Goal: Task Accomplishment & Management: Complete application form

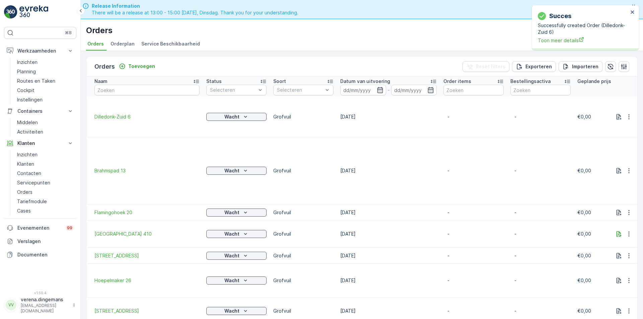
scroll to position [19, 0]
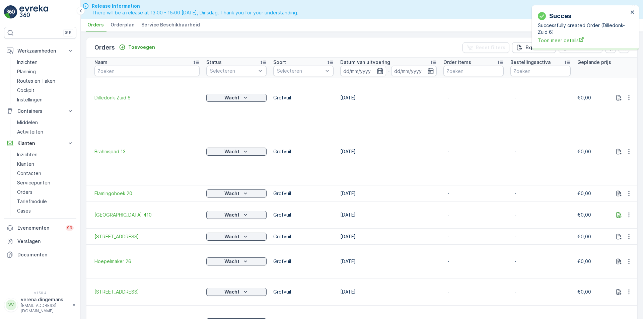
click at [636, 12] on div "succes Successfully created Order (Dilledonk-Zuid 6) Toon meer details" at bounding box center [585, 27] width 107 height 45
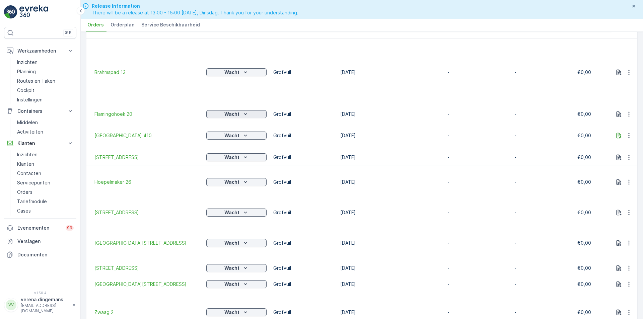
scroll to position [0, 0]
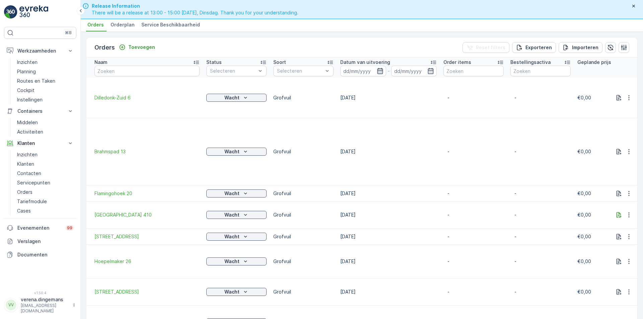
click at [380, 72] on icon "button" at bounding box center [380, 71] width 6 height 6
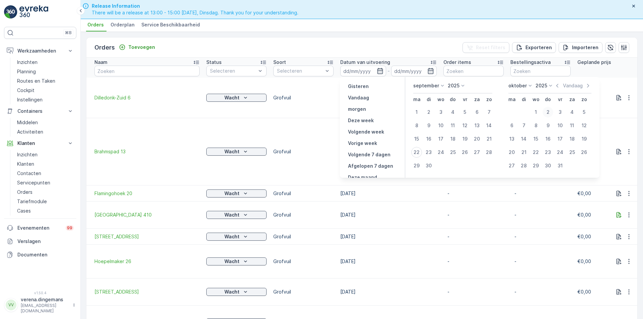
click at [545, 111] on div "2" at bounding box center [548, 112] width 11 height 11
type input "[DATE]"
click at [550, 111] on div "2" at bounding box center [548, 112] width 11 height 11
type input "[DATE]"
click at [410, 51] on div "Orders Toevoegen Reset filters Exporteren Importeren" at bounding box center [361, 48] width 551 height 20
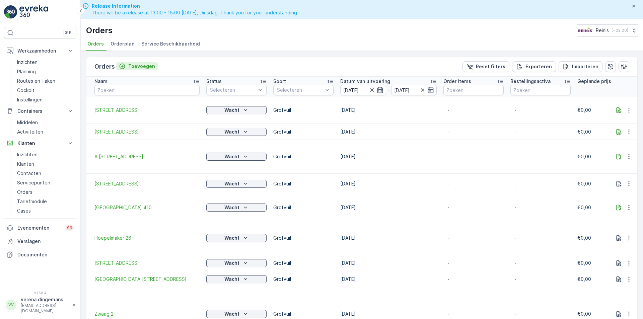
click at [132, 66] on p "Toevoegen" at bounding box center [141, 66] width 27 height 7
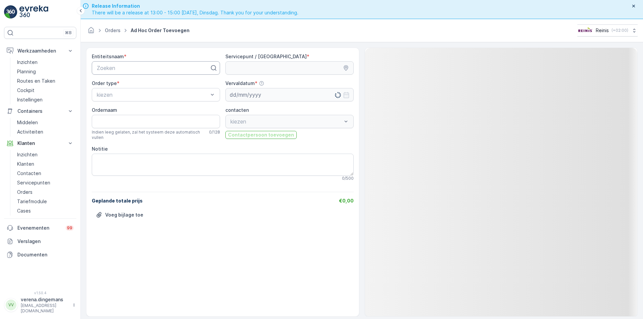
click at [145, 67] on div at bounding box center [153, 68] width 114 height 6
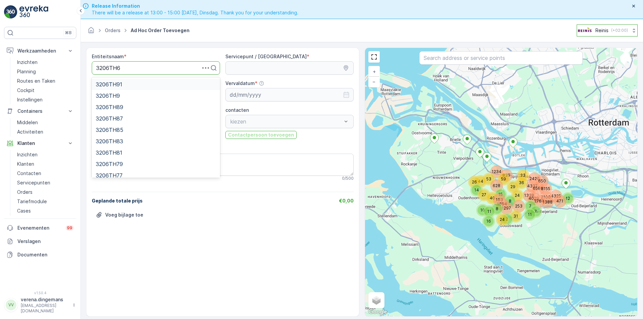
type input "3206TH61"
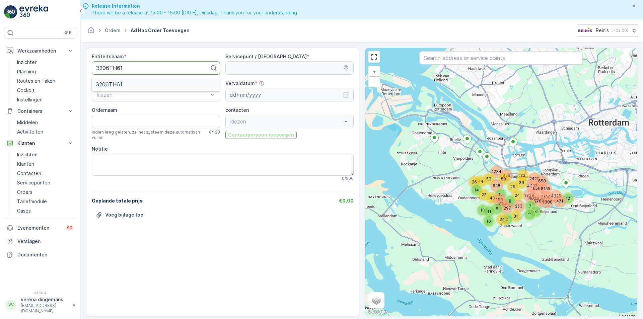
click at [128, 86] on div "3206TH61" at bounding box center [156, 84] width 120 height 6
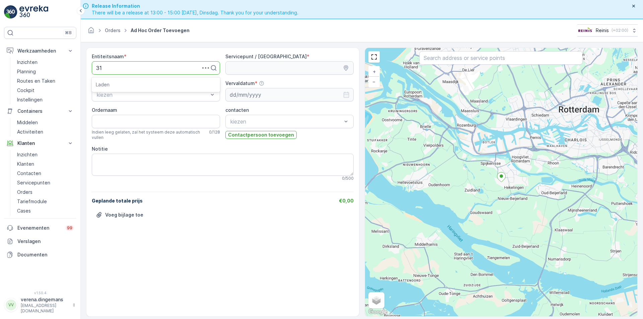
type input "3"
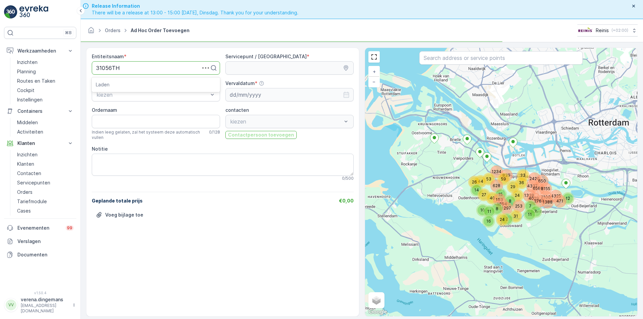
type input "3"
click at [131, 66] on div at bounding box center [153, 68] width 114 height 6
type input "3206TH6"
click at [131, 62] on div "Zoeken" at bounding box center [156, 67] width 128 height 13
type input "3206TH16"
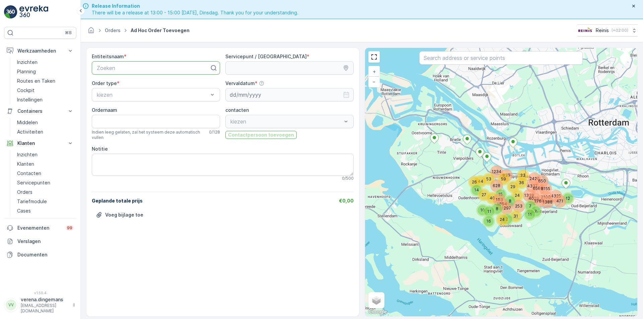
click at [120, 70] on div at bounding box center [153, 68] width 114 height 6
type input "3206TH16"
type input "3206Th6"
click at [128, 85] on div "3206TH69" at bounding box center [156, 84] width 120 height 6
click at [127, 89] on div "kiezen" at bounding box center [156, 94] width 128 height 13
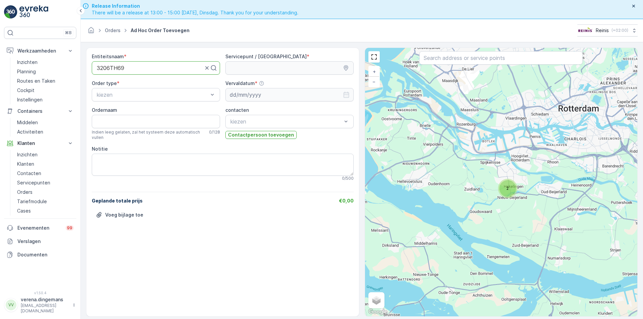
click at [141, 68] on div at bounding box center [150, 68] width 108 height 6
click at [144, 65] on div at bounding box center [150, 68] width 108 height 6
click at [140, 67] on div at bounding box center [150, 68] width 108 height 6
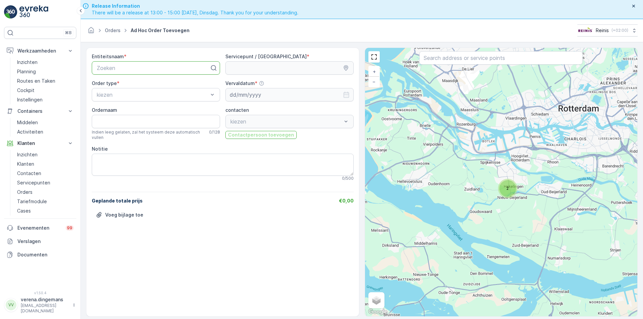
click at [162, 73] on div "Zoeken" at bounding box center [156, 67] width 128 height 13
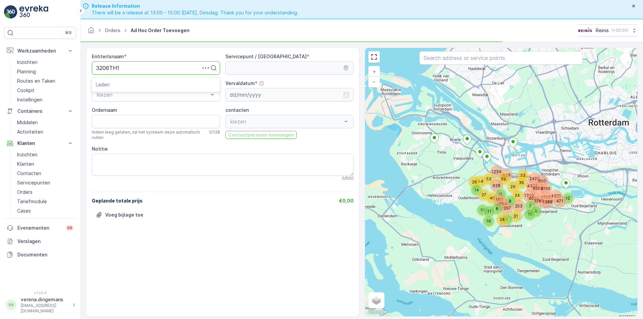
type input "3206TH16"
click at [137, 65] on div at bounding box center [153, 68] width 114 height 6
type input "3206TH6"
click at [133, 66] on div at bounding box center [153, 68] width 114 height 6
type input "3206TH16"
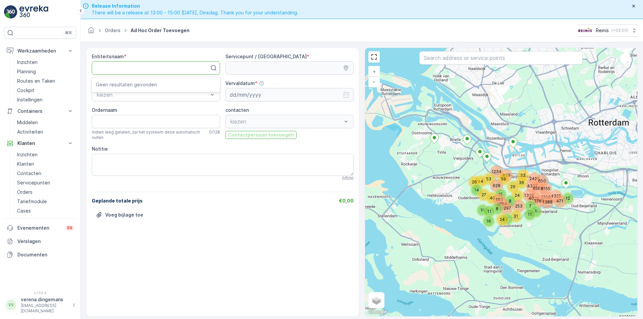
click at [140, 64] on div at bounding box center [156, 67] width 128 height 13
click at [140, 64] on p "Zoeken" at bounding box center [153, 68] width 113 height 8
type input "3206TH"
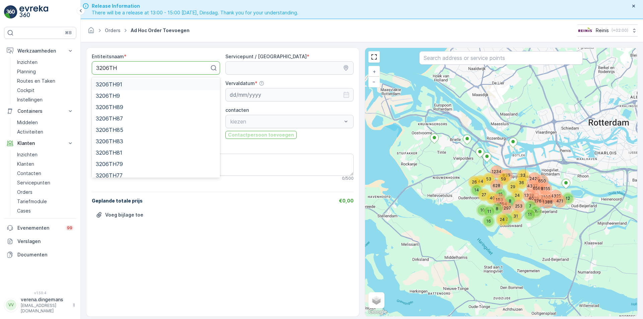
click at [121, 86] on span "3206TH91" at bounding box center [109, 84] width 26 height 6
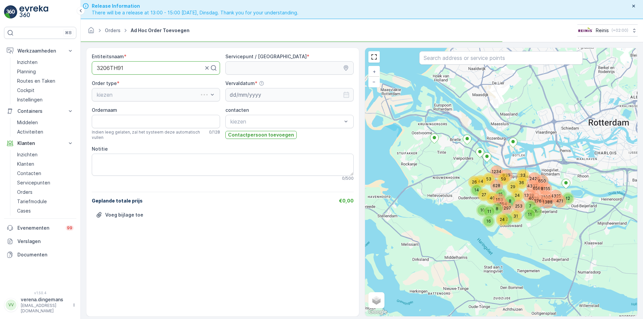
click at [125, 87] on div "Order type * kiezen" at bounding box center [156, 90] width 128 height 21
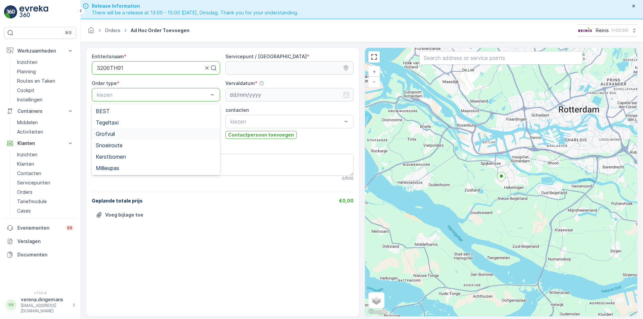
click at [115, 134] on span "Grofvuil" at bounding box center [105, 134] width 19 height 6
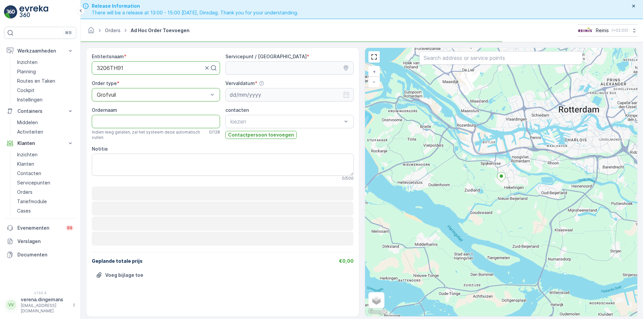
click at [125, 125] on input "Ordernaam" at bounding box center [156, 121] width 128 height 13
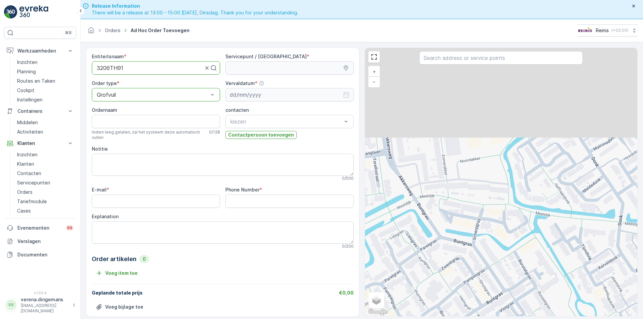
drag, startPoint x: 457, startPoint y: 85, endPoint x: 461, endPoint y: 208, distance: 122.7
click at [461, 208] on div "+ − Satelliet stappenplan Terrein Hybride Leaflet Sneltoetsen Kaartgegevens Kaa…" at bounding box center [501, 182] width 273 height 269
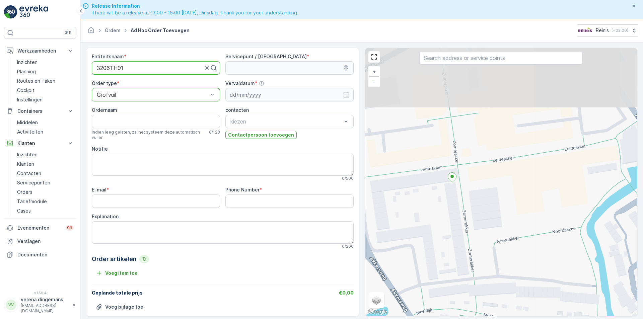
drag, startPoint x: 435, startPoint y: 133, endPoint x: 470, endPoint y: 210, distance: 84.9
click at [470, 210] on div "+ − Satelliet stappenplan Terrein Hybride Leaflet Sneltoetsen Kaartgegevens Kaa…" at bounding box center [501, 182] width 273 height 269
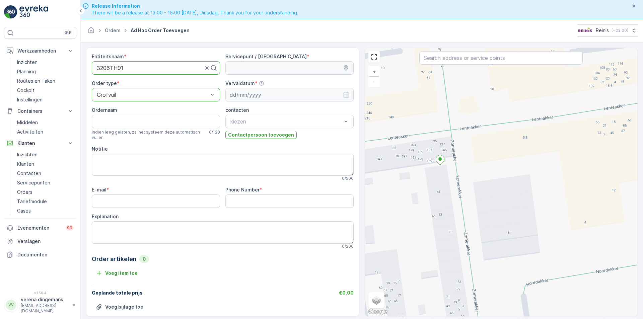
click at [453, 132] on div "+ − Satelliet stappenplan Terrein Hybride Leaflet Sneltoetsen Kaartgegevens Kaa…" at bounding box center [501, 182] width 273 height 269
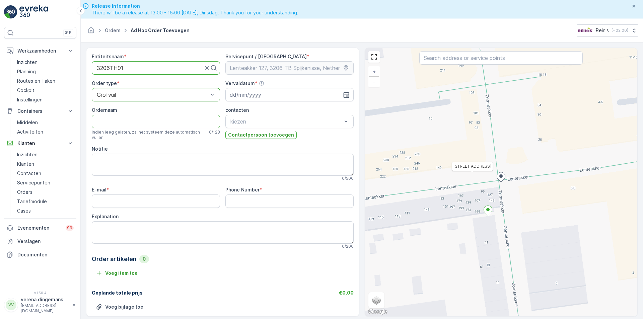
click at [117, 125] on input "Ordernaam" at bounding box center [156, 121] width 128 height 13
type input "Zomerakker 91"
click at [153, 226] on textarea "Explanation" at bounding box center [223, 231] width 262 height 22
click at [129, 202] on input "E-mail" at bounding box center [156, 199] width 128 height 13
type input "[EMAIL_ADDRESS][DOMAIN_NAME]"
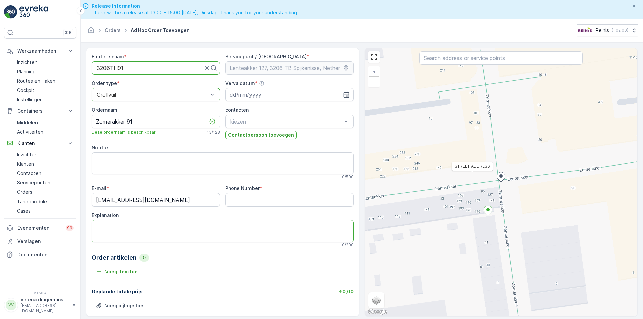
click at [122, 228] on textarea "Explanation" at bounding box center [223, 231] width 262 height 22
type textarea "!"
type textarea "1x Kledingkast"
click at [293, 202] on Number "Phone Number" at bounding box center [289, 199] width 128 height 13
type Number "0624304179"
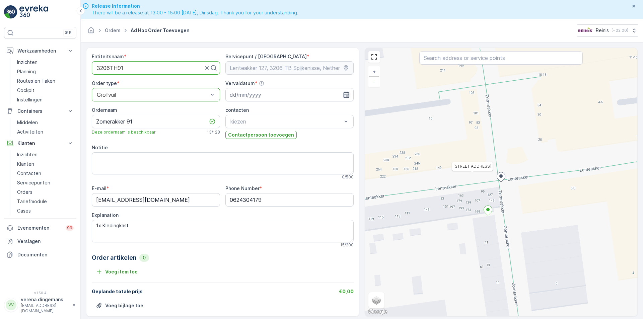
click at [343, 96] on icon "button" at bounding box center [346, 94] width 7 height 7
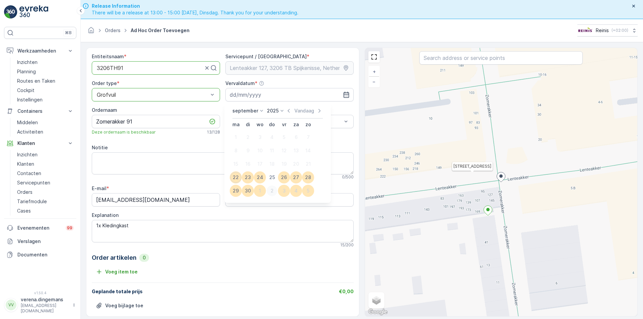
click at [271, 190] on div "2" at bounding box center [272, 191] width 11 height 11
type input "[DATE]"
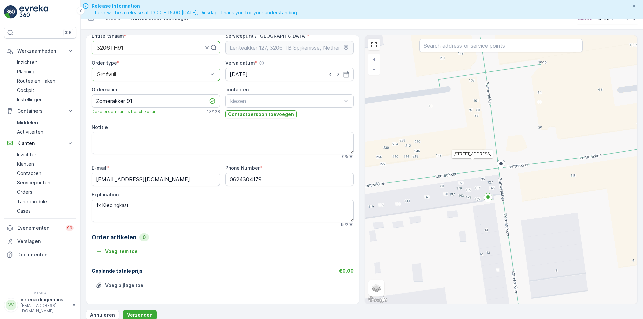
scroll to position [19, 0]
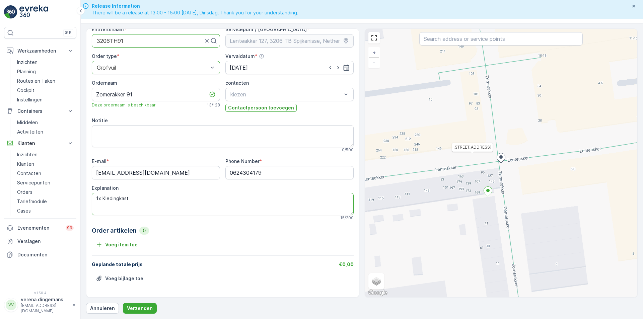
click at [180, 199] on textarea "1x Kledingkast" at bounding box center [223, 204] width 262 height 22
type textarea "1x Kledingkast 1 kuub"
click at [142, 306] on p "Verzenden" at bounding box center [140, 308] width 26 height 7
